Goal: Transaction & Acquisition: Download file/media

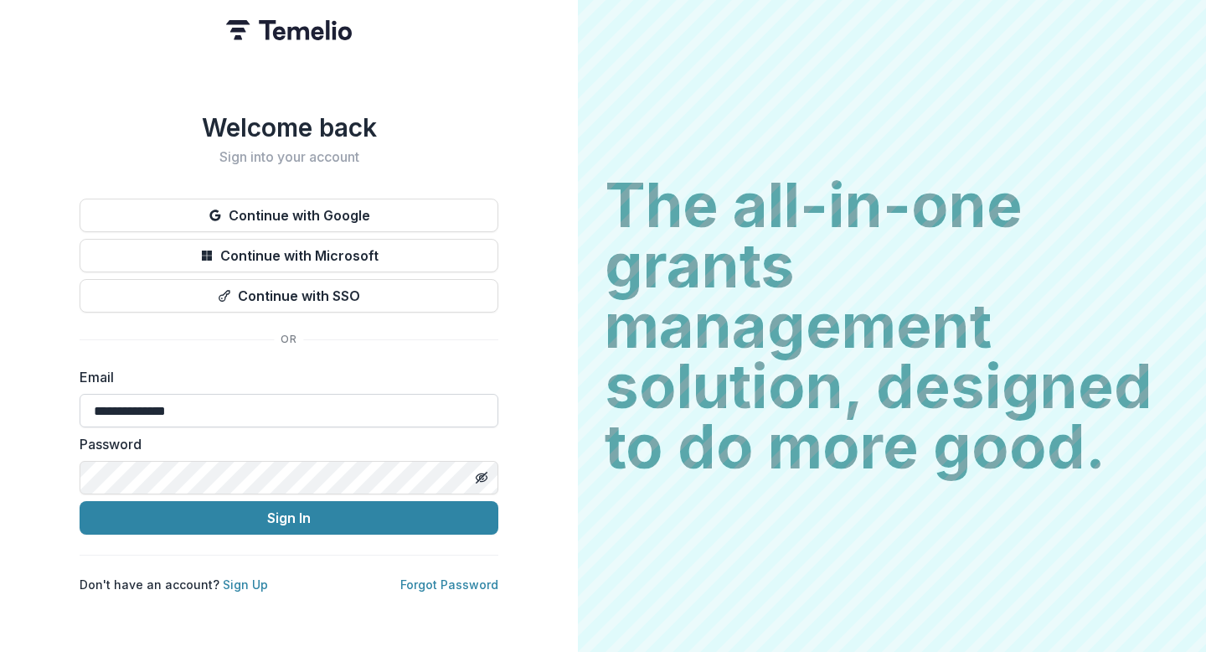
type input "**********"
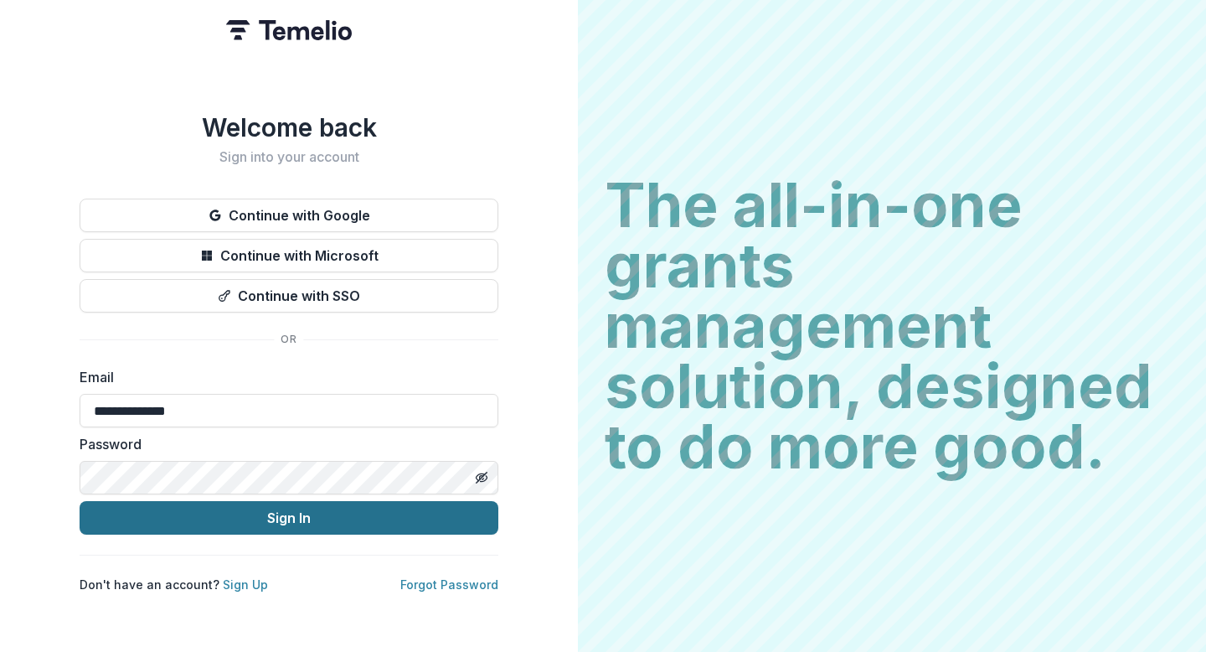
click at [276, 501] on button "Sign In" at bounding box center [289, 518] width 419 height 34
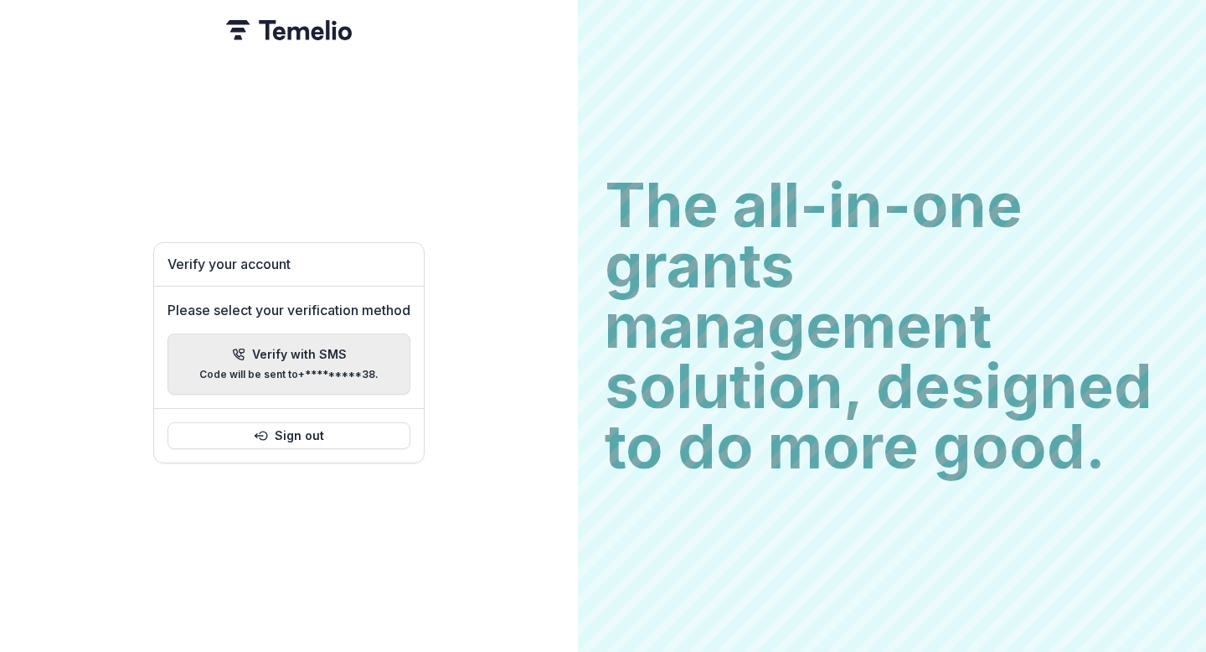
click at [298, 355] on div "Verify with SMS Code will be sent to +*********38 ." at bounding box center [288, 364] width 179 height 33
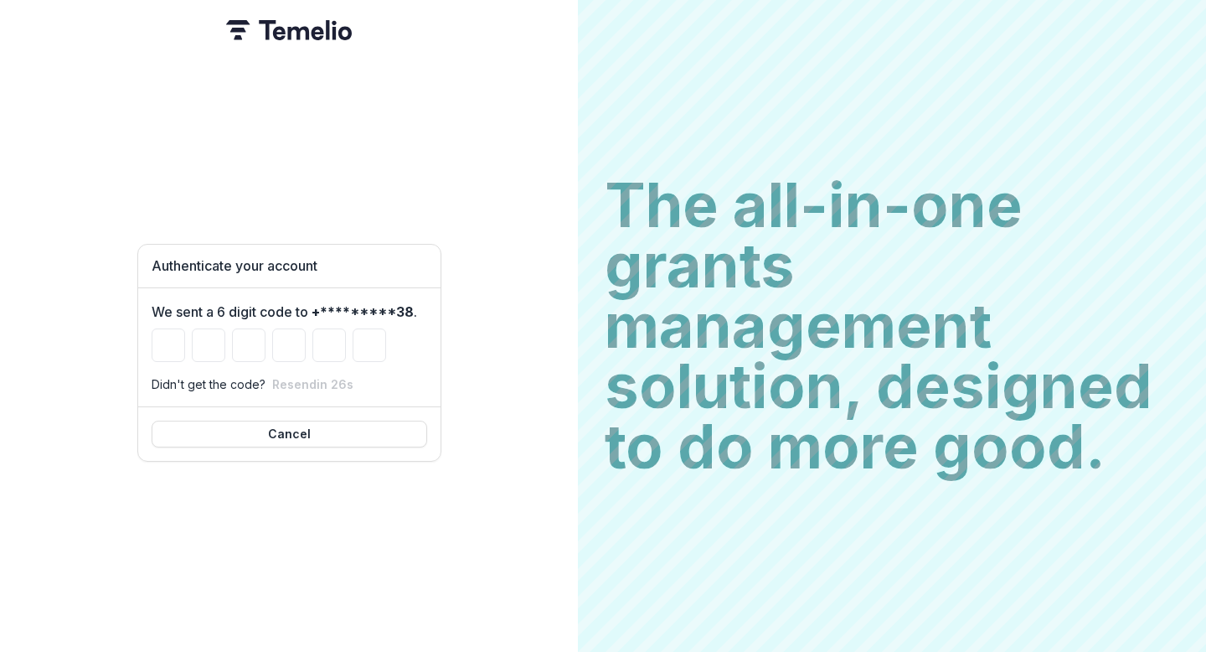
type input "*"
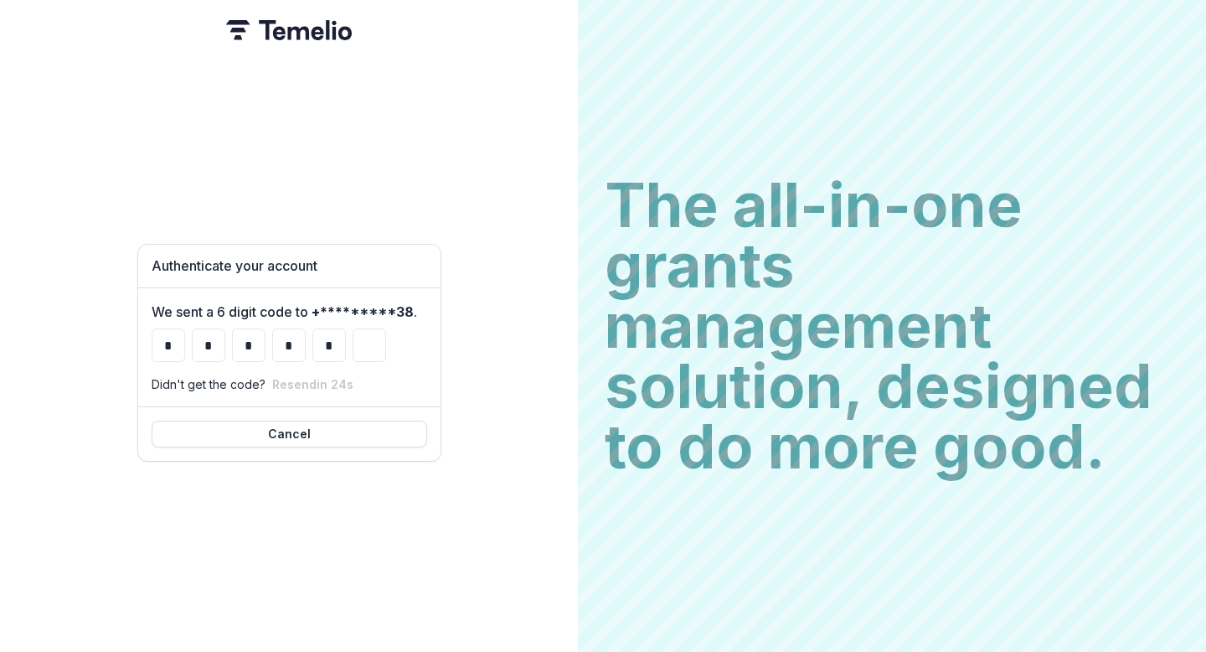
type input "*"
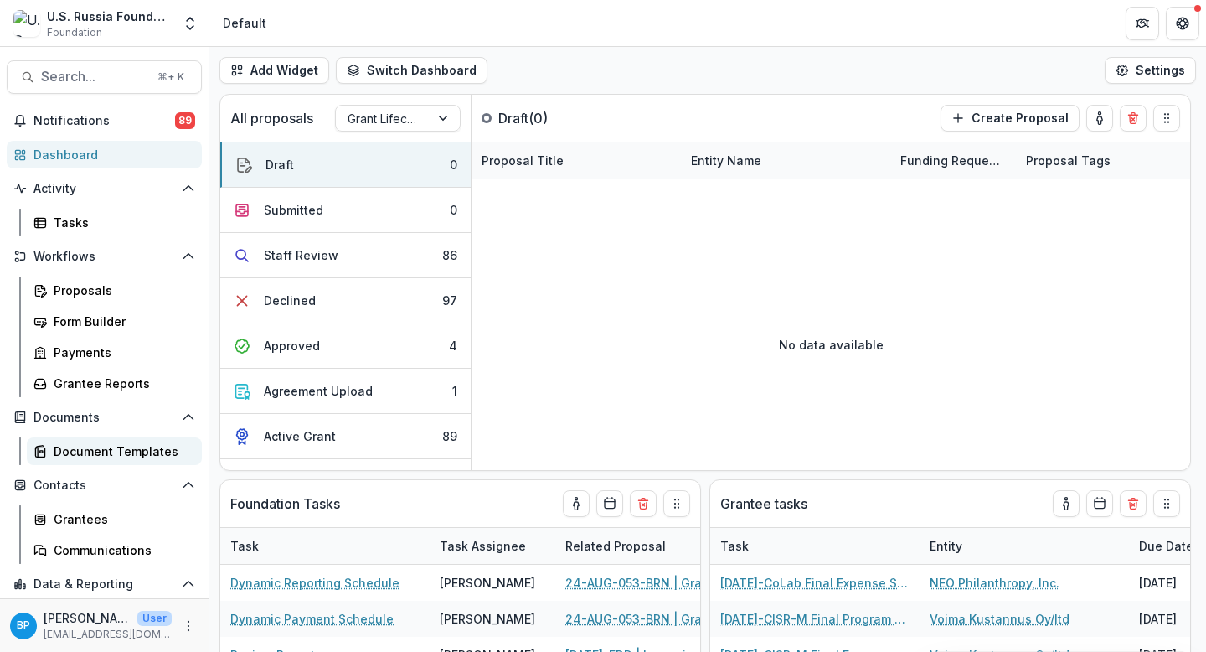
click at [107, 457] on div "Document Templates" at bounding box center [121, 451] width 135 height 18
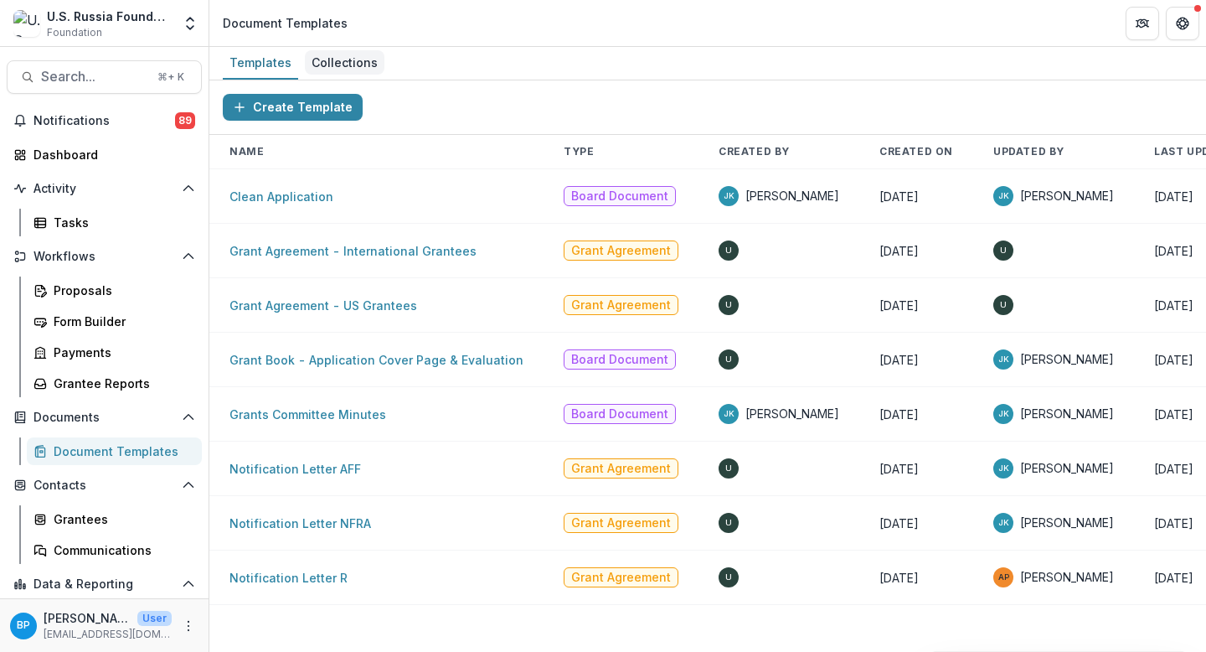
click at [347, 76] on link "Collections" at bounding box center [345, 63] width 80 height 33
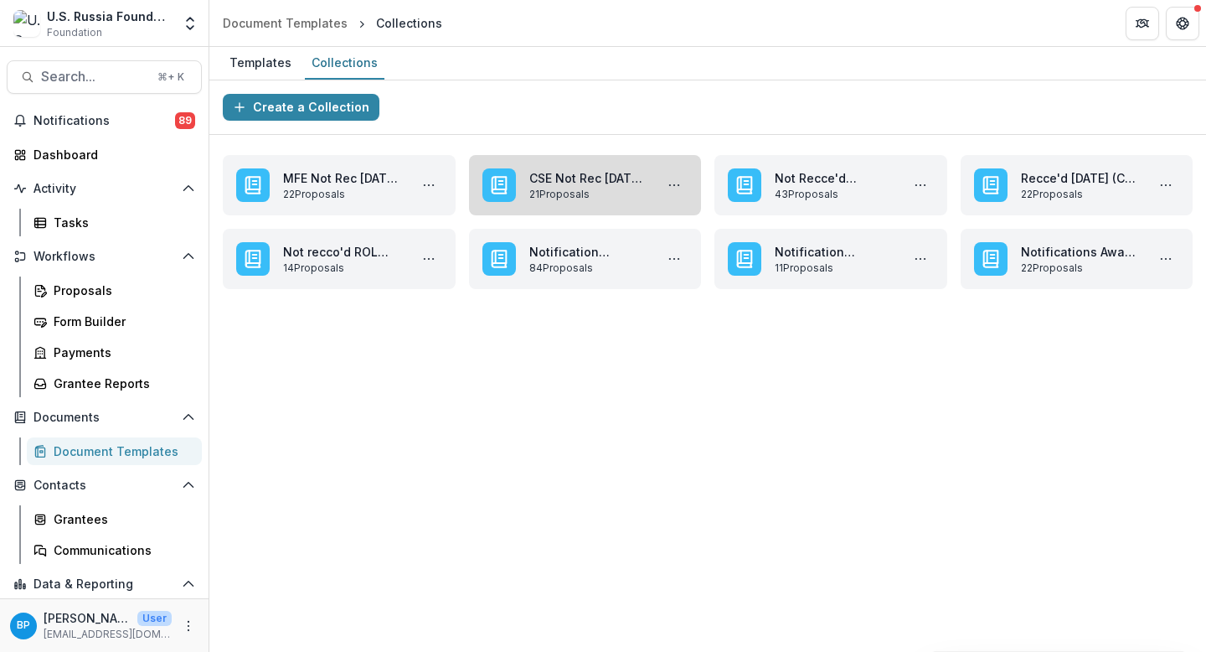
click at [573, 174] on link "CSE Not Rec Oct '25 Applications" at bounding box center [588, 178] width 119 height 18
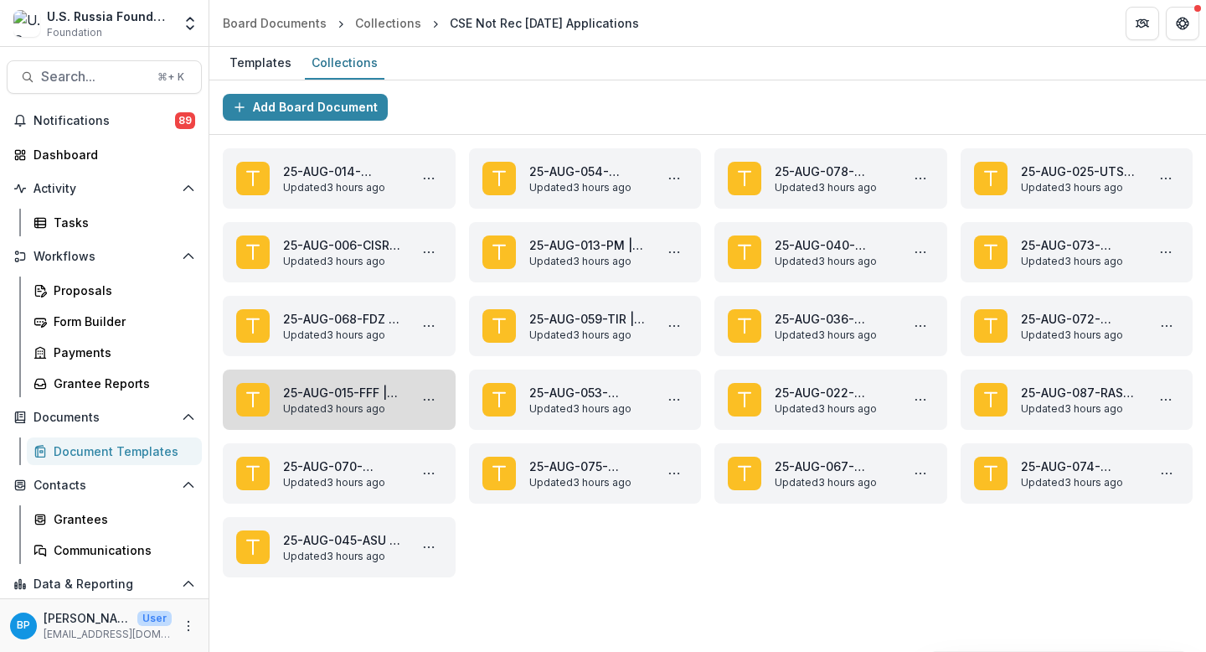
click at [331, 399] on link "25-AUG-015-FFF | Fonds für Frieden und Freiheit e. V. - 2025 - Grant Proposal A…" at bounding box center [342, 393] width 119 height 18
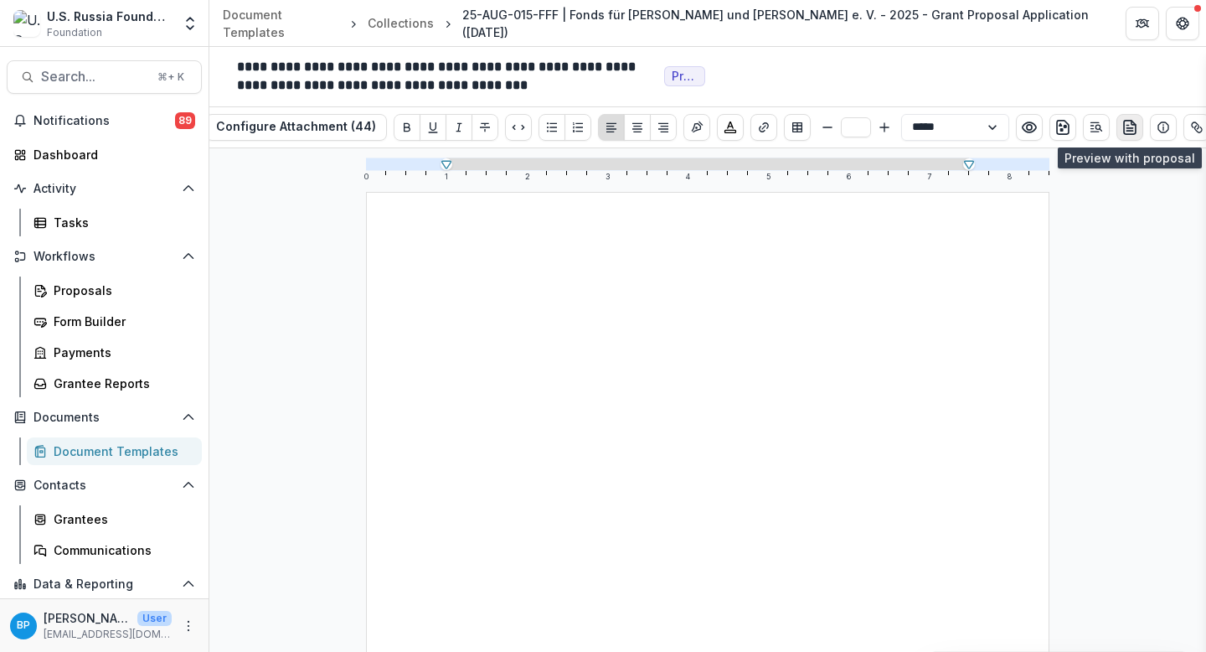
click at [1122, 124] on icon "preview-proposal-pdf" at bounding box center [1130, 127] width 17 height 17
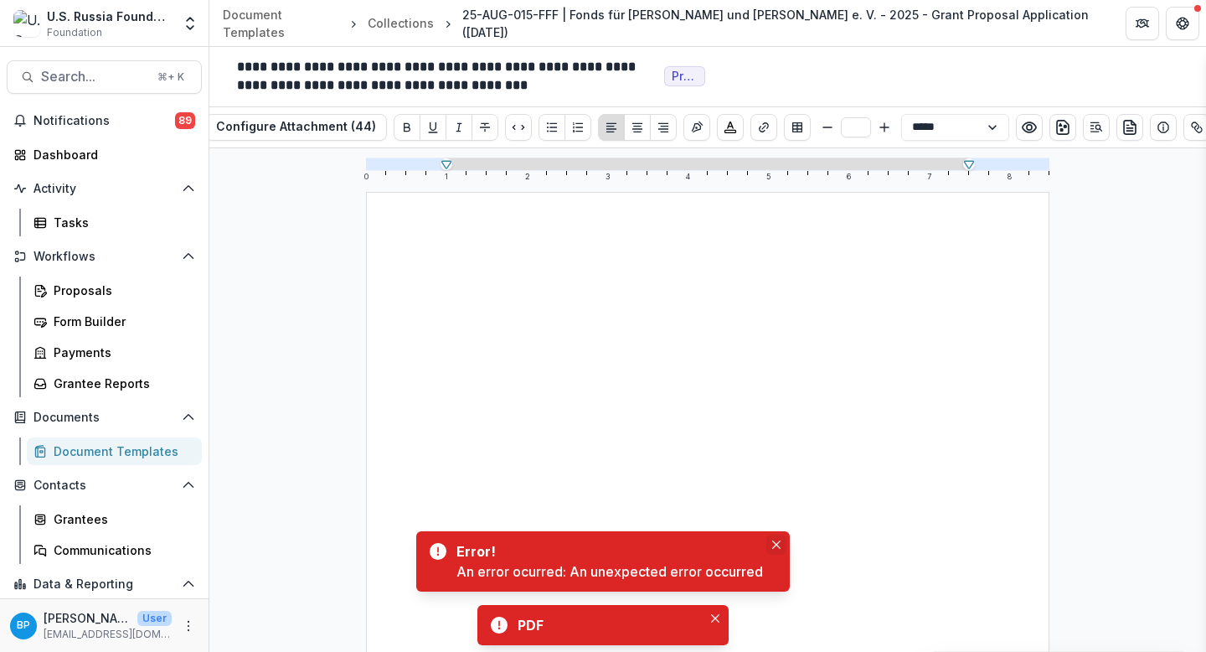
click at [772, 539] on button "Close" at bounding box center [777, 545] width 20 height 20
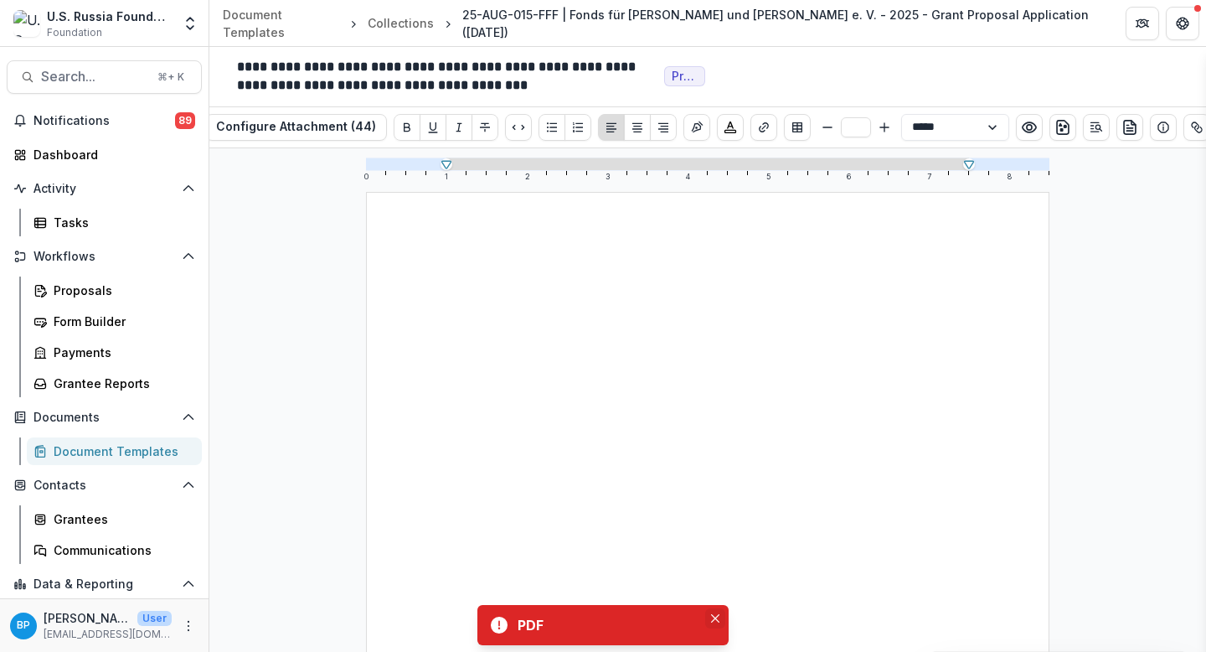
click at [713, 625] on button "Close" at bounding box center [715, 618] width 20 height 20
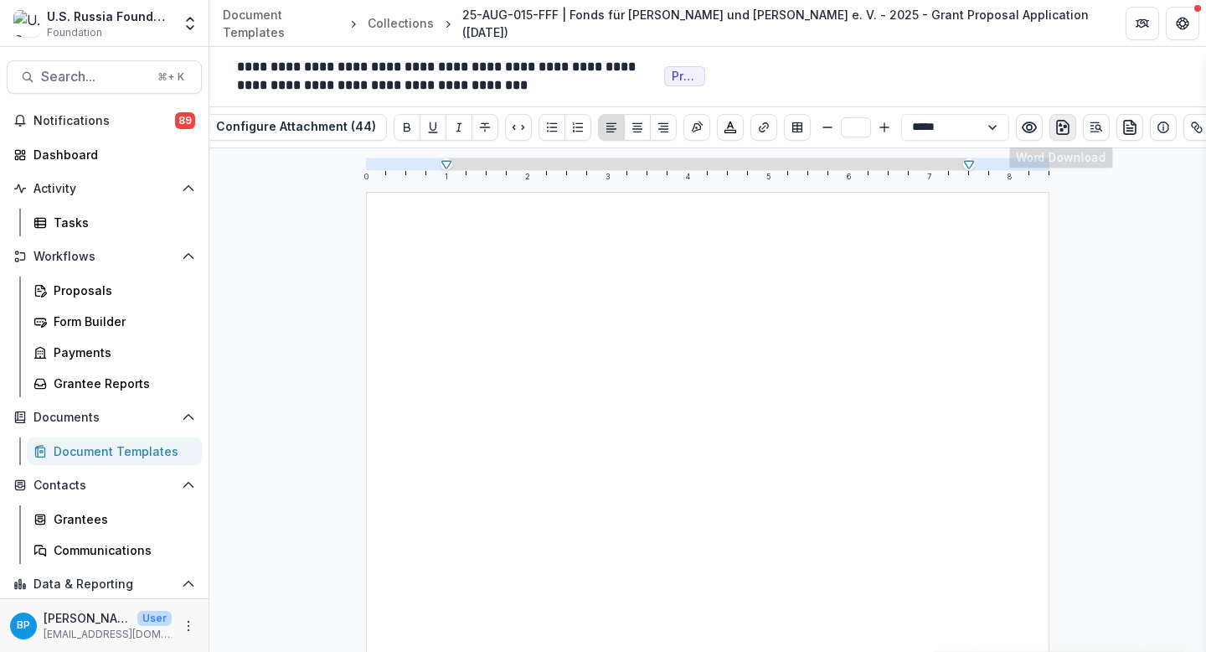
click at [1052, 137] on button "download-word" at bounding box center [1063, 127] width 27 height 27
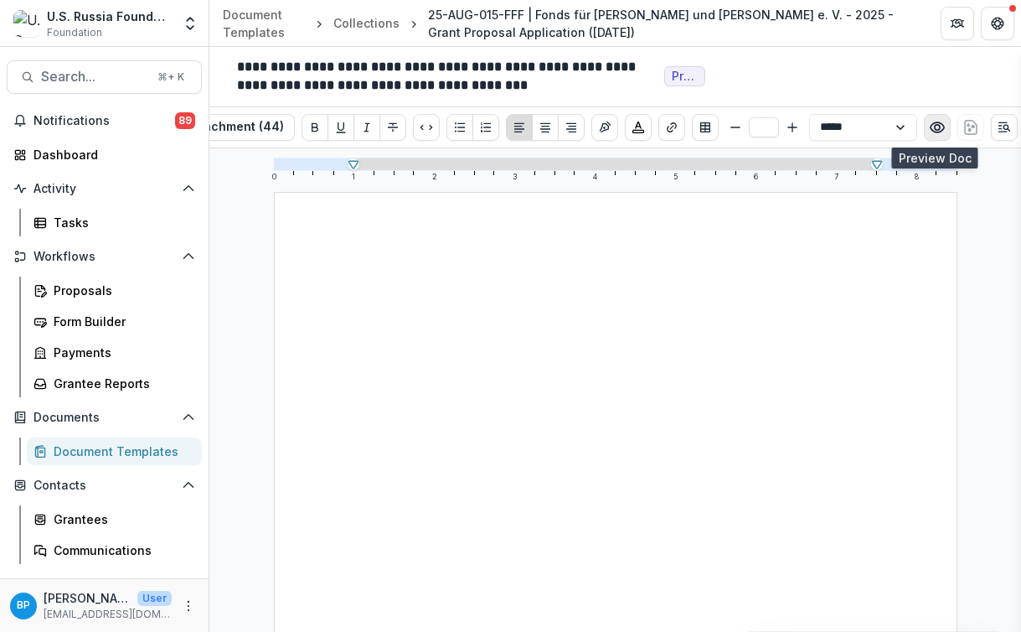
click at [931, 131] on icon "Preview preview-doc.pdf" at bounding box center [936, 127] width 13 height 10
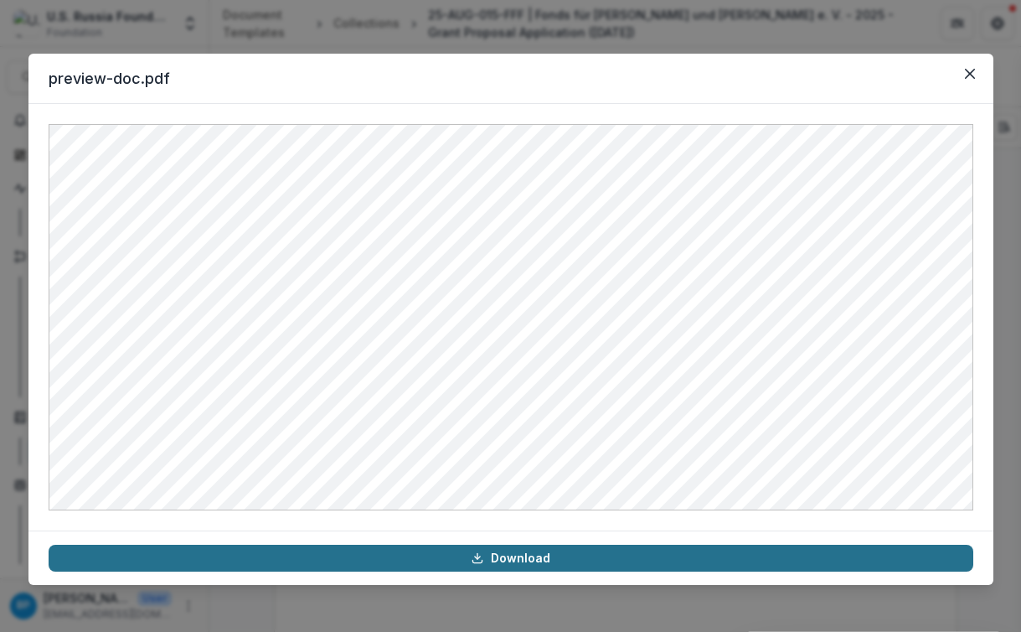
click at [571, 555] on link "Download" at bounding box center [511, 558] width 925 height 27
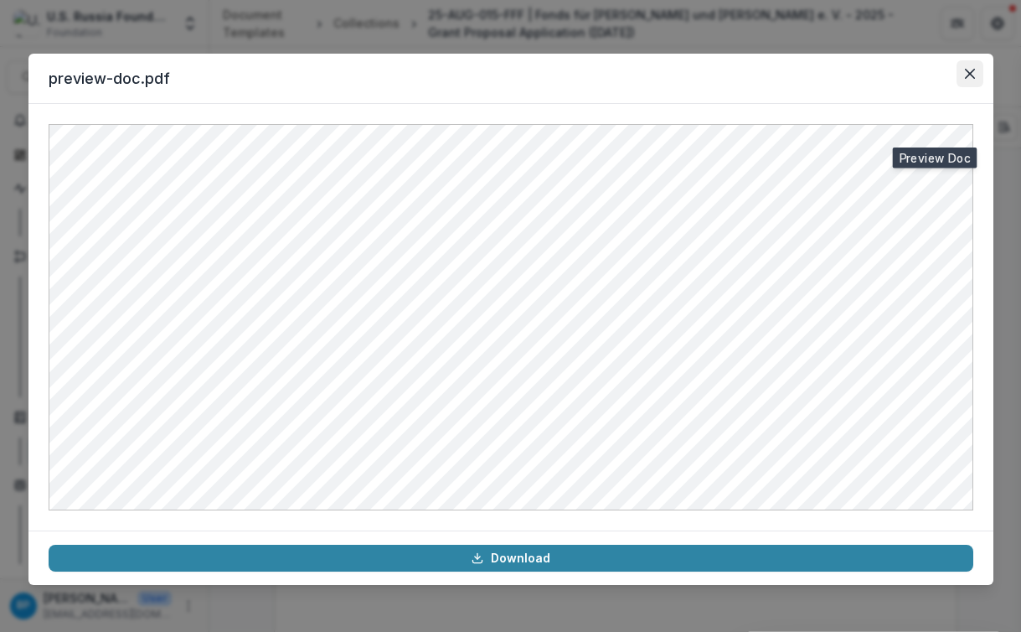
click at [973, 77] on icon "Close" at bounding box center [969, 74] width 10 height 10
